Goal: Task Accomplishment & Management: Manage account settings

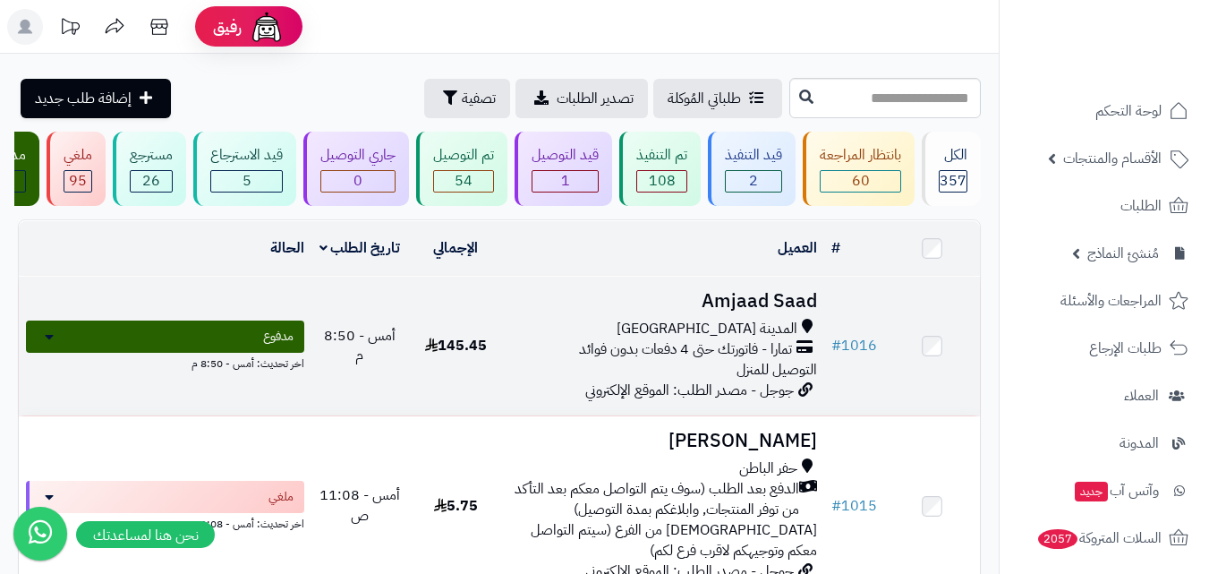
click at [679, 380] on div "المدينة [GEOGRAPHIC_DATA] تمارا - فاتورتك حتى 4 دفعات بدون فوائد التوصيل للمنزل" at bounding box center [664, 350] width 306 height 62
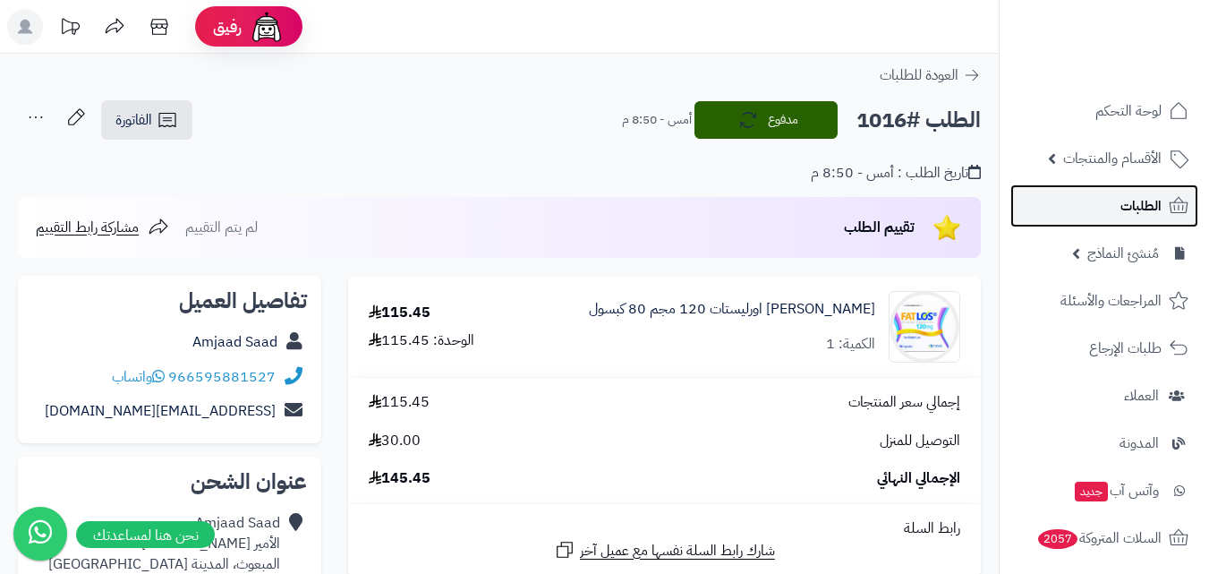
click at [1134, 211] on span "الطلبات" at bounding box center [1141, 205] width 41 height 25
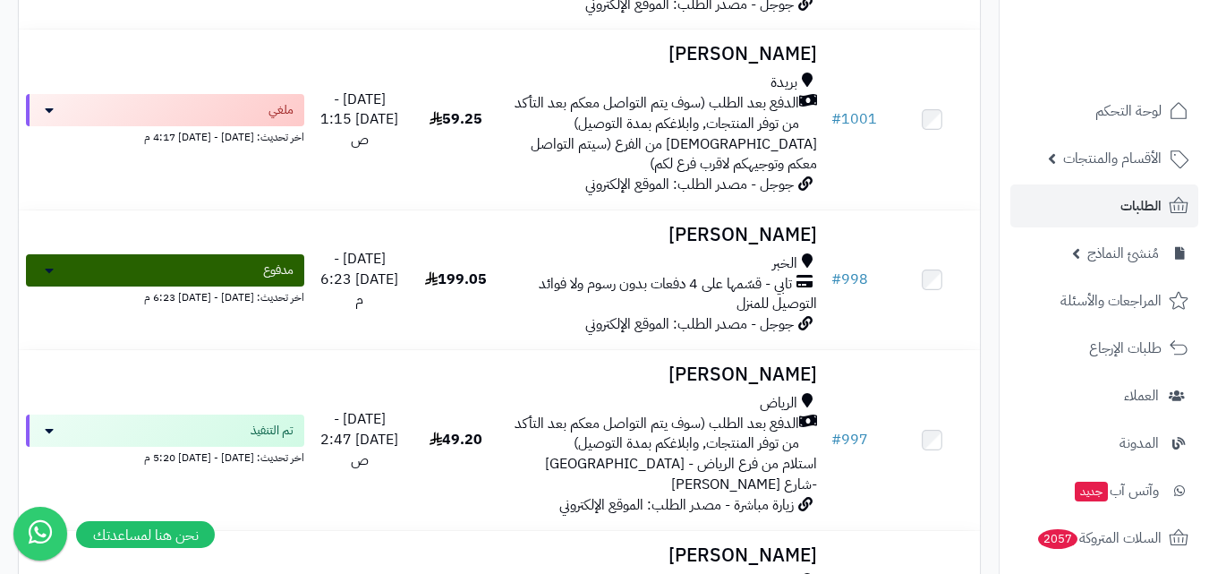
scroll to position [2417, 0]
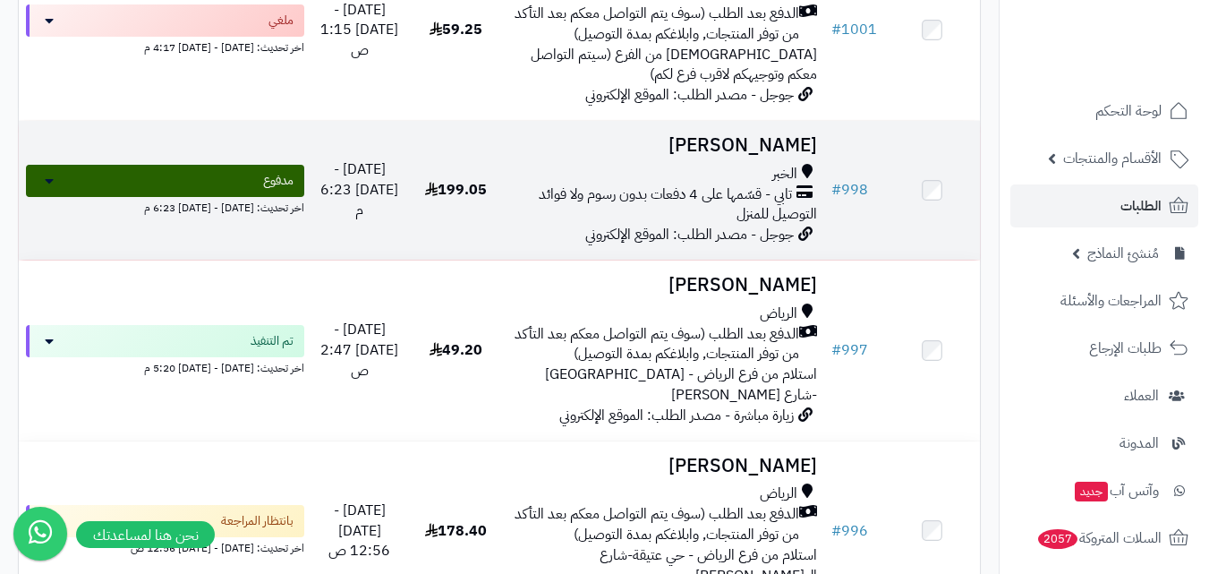
click at [648, 156] on h3 "[PERSON_NAME]" at bounding box center [664, 145] width 306 height 21
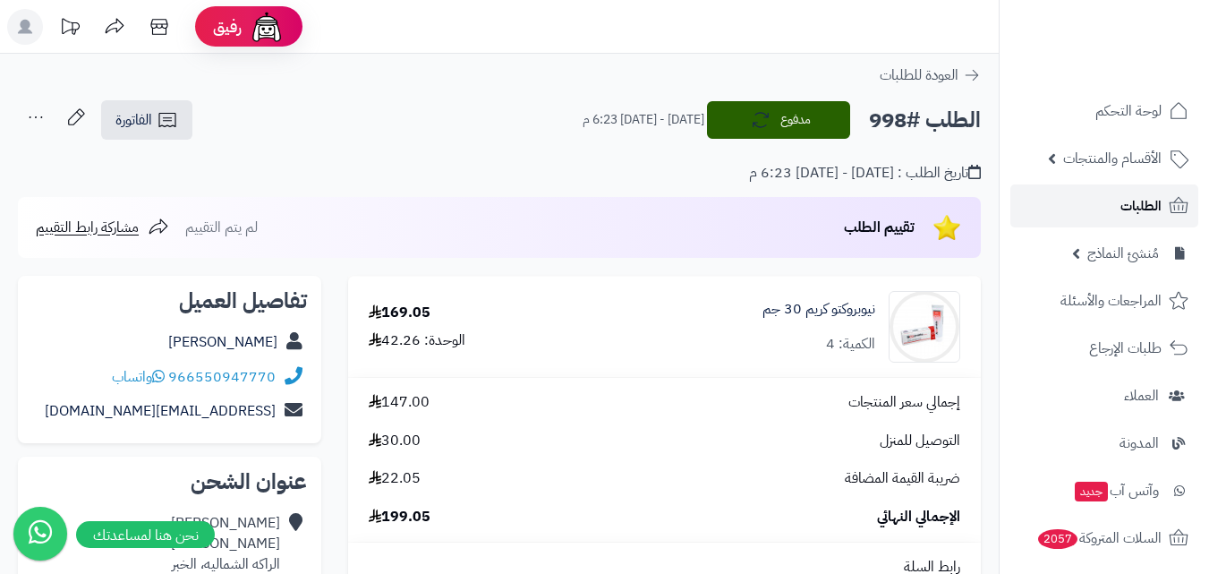
click at [1122, 201] on span "الطلبات" at bounding box center [1141, 205] width 41 height 25
